Goal: Task Accomplishment & Management: Use online tool/utility

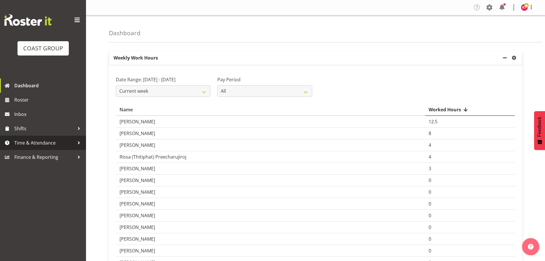
click at [37, 142] on span "Time & Attendance" at bounding box center [44, 143] width 60 height 9
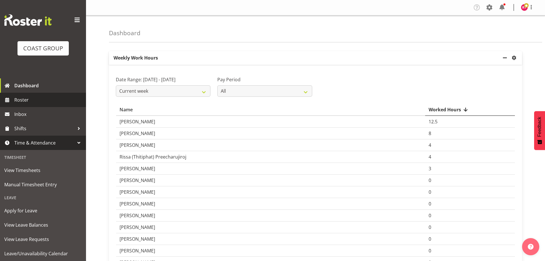
click at [30, 98] on span "Roster" at bounding box center [48, 100] width 69 height 9
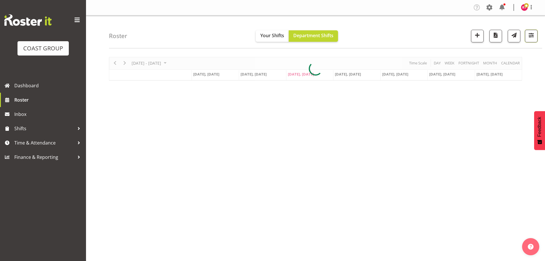
click at [527, 38] on span "button" at bounding box center [530, 35] width 7 height 7
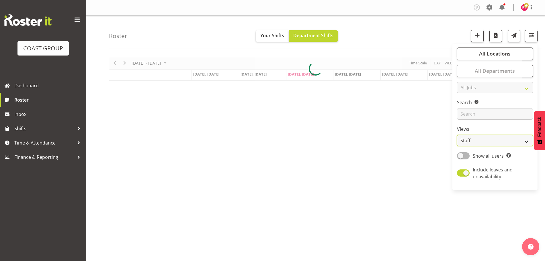
drag, startPoint x: 483, startPoint y: 142, endPoint x: 484, endPoint y: 145, distance: 3.2
click at [483, 142] on select "Staff Role Shift - Horizontal Shift - Vertical Staff - Location" at bounding box center [495, 140] width 76 height 11
select select "shift"
click at [457, 135] on select "Staff Role Shift - Horizontal Shift - Vertical Staff - Location" at bounding box center [495, 140] width 76 height 11
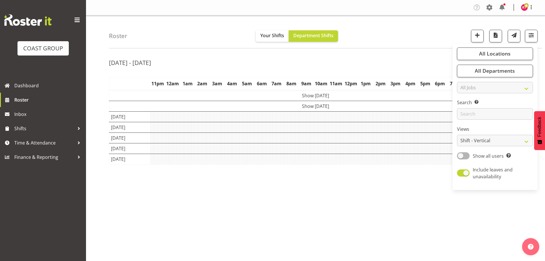
click at [414, 57] on div "Aug 11th - 17th, 2025" at bounding box center [315, 63] width 413 height 13
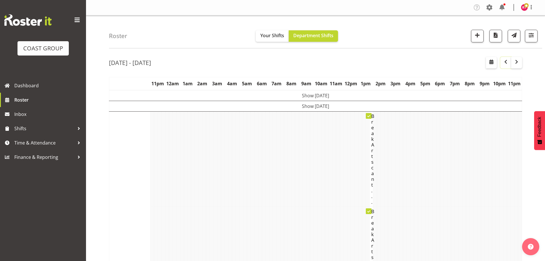
click at [507, 61] on span "button" at bounding box center [505, 61] width 7 height 7
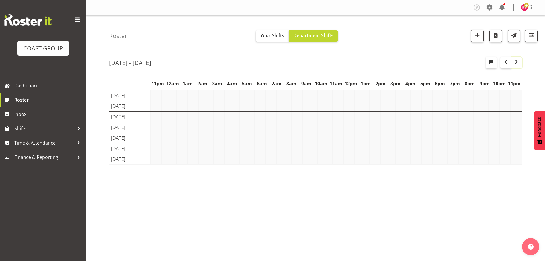
click at [518, 63] on span "button" at bounding box center [516, 61] width 7 height 7
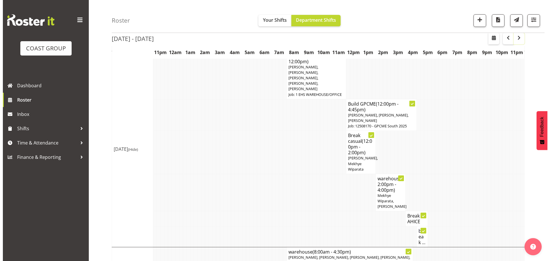
scroll to position [25, 0]
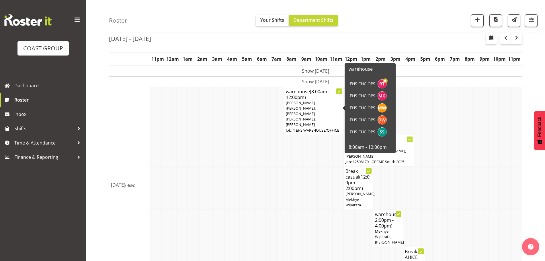
click at [298, 108] on span "Reuben Bowe, Martin Gorzeman, Mekhye Wiparata, David Wiseman, Shatif Ssendi" at bounding box center [301, 113] width 30 height 27
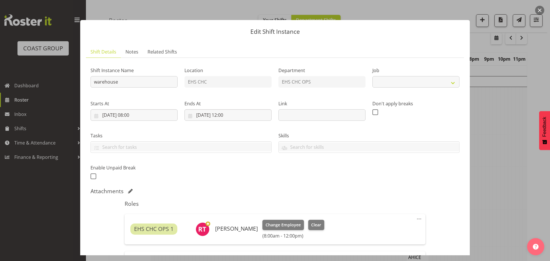
select select "69"
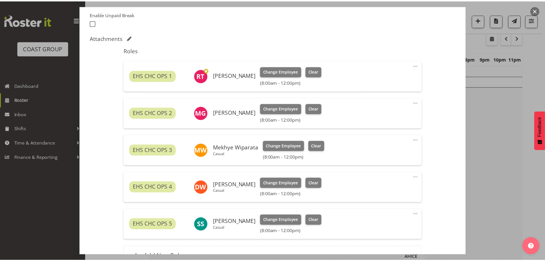
scroll to position [143, 0]
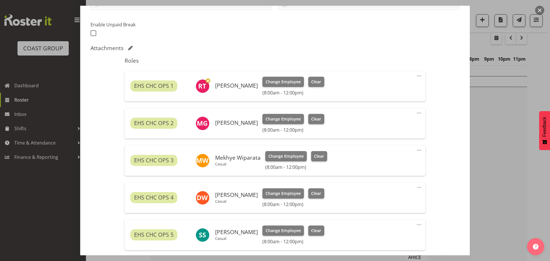
click at [416, 76] on span at bounding box center [419, 75] width 7 height 7
click at [383, 90] on link "Edit" at bounding box center [395, 88] width 55 height 10
select select "7"
select select "2025"
select select "8"
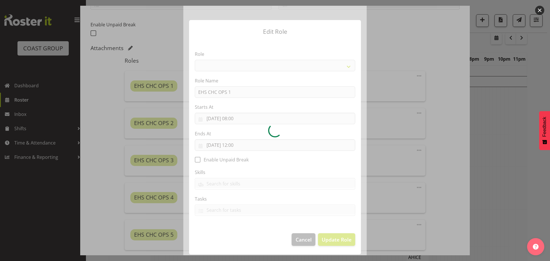
select select "192"
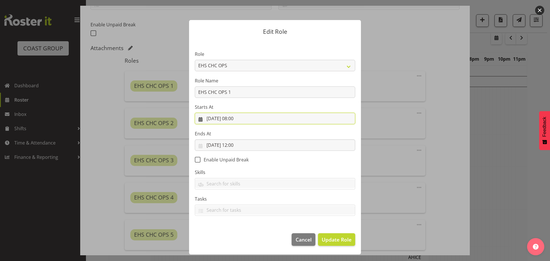
click at [237, 119] on input "13/08/2025, 08:00" at bounding box center [275, 118] width 160 height 11
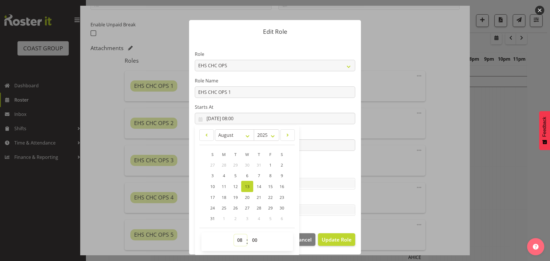
click at [239, 241] on select "00 01 02 03 04 05 06 07 08 09 10 11 12 13 14 15 16 17 18 19 20 21 22 23" at bounding box center [240, 240] width 13 height 11
select select "11"
click at [234, 235] on select "00 01 02 03 04 05 06 07 08 09 10 11 12 13 14 15 16 17 18 19 20 21 22 23" at bounding box center [240, 240] width 13 height 11
type input "13/08/2025, 11:00"
drag, startPoint x: 254, startPoint y: 240, endPoint x: 255, endPoint y: 236, distance: 4.2
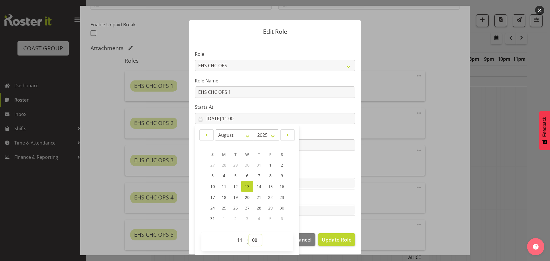
click at [254, 240] on select "00 01 02 03 04 05 06 07 08 09 10 11 12 13 14 15 16 17 18 19 20 21 22 23 24 25 2…" at bounding box center [255, 240] width 13 height 11
select select "30"
click at [249, 235] on select "00 01 02 03 04 05 06 07 08 09 10 11 12 13 14 15 16 17 18 19 20 21 22 23 24 25 2…" at bounding box center [255, 240] width 13 height 11
type input "13/08/2025, 11:30"
click at [328, 238] on span "Update Role" at bounding box center [337, 239] width 30 height 7
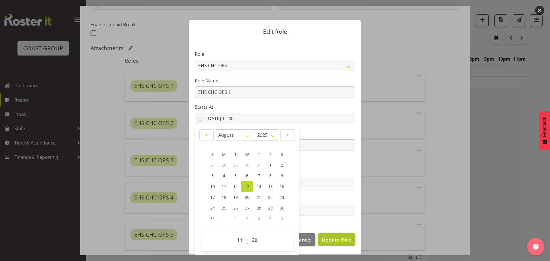
select select
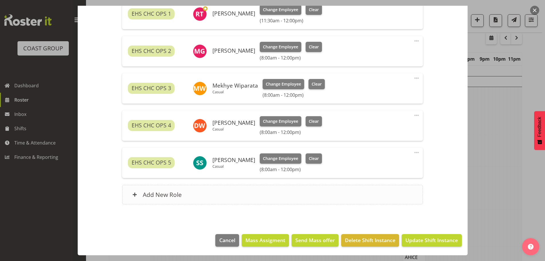
scroll to position [168, 0]
click at [421, 240] on span "Update Shift Instance" at bounding box center [431, 240] width 52 height 7
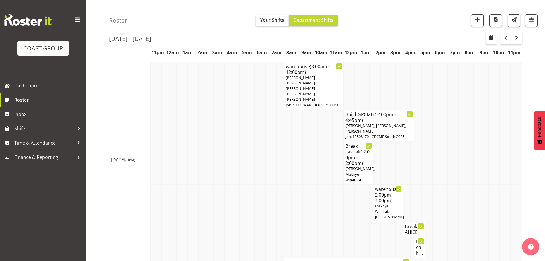
scroll to position [0, 0]
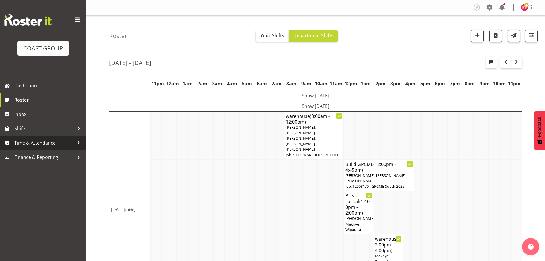
click at [37, 144] on span "Time & Attendance" at bounding box center [44, 143] width 60 height 9
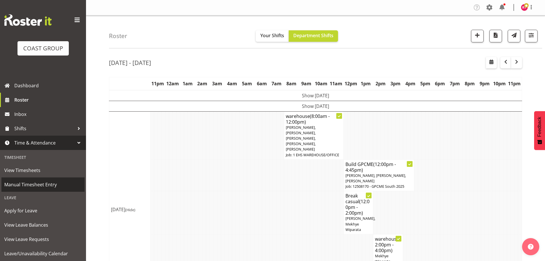
click at [45, 183] on span "Manual Timesheet Entry" at bounding box center [42, 185] width 77 height 9
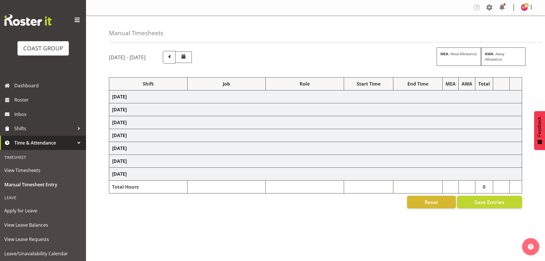
select select "80327"
select select "69"
select select "80330"
select select "8688"
select select "80331"
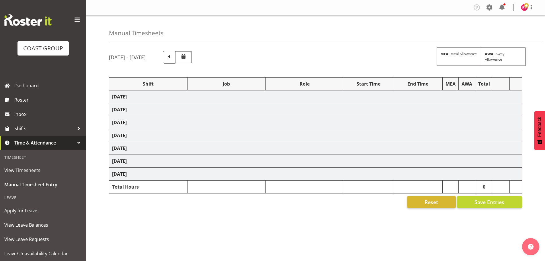
select select "69"
select select "80332"
select select "10470"
select select "80334"
select select "69"
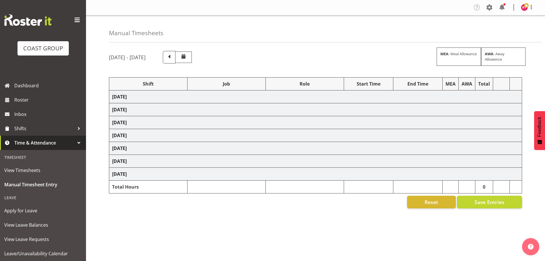
select select "80337"
select select "69"
select select "80338"
select select "10069"
select select "80340"
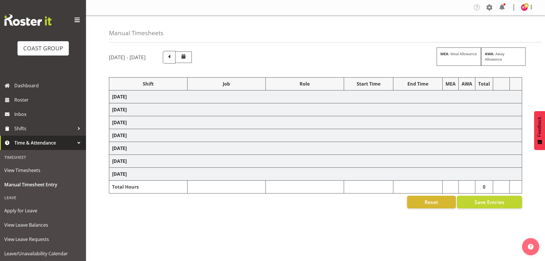
select select "9699"
select select "80343"
select select "69"
select select "80344"
select select "69"
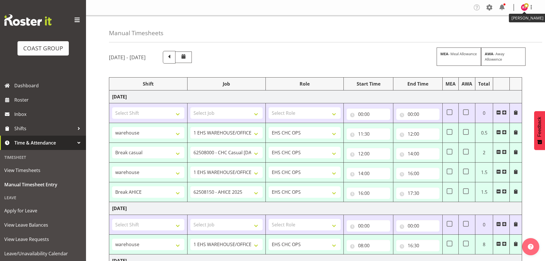
click at [522, 9] on img at bounding box center [524, 7] width 7 height 7
click at [502, 27] on link "Log Out" at bounding box center [506, 30] width 55 height 10
